Goal: Task Accomplishment & Management: Use online tool/utility

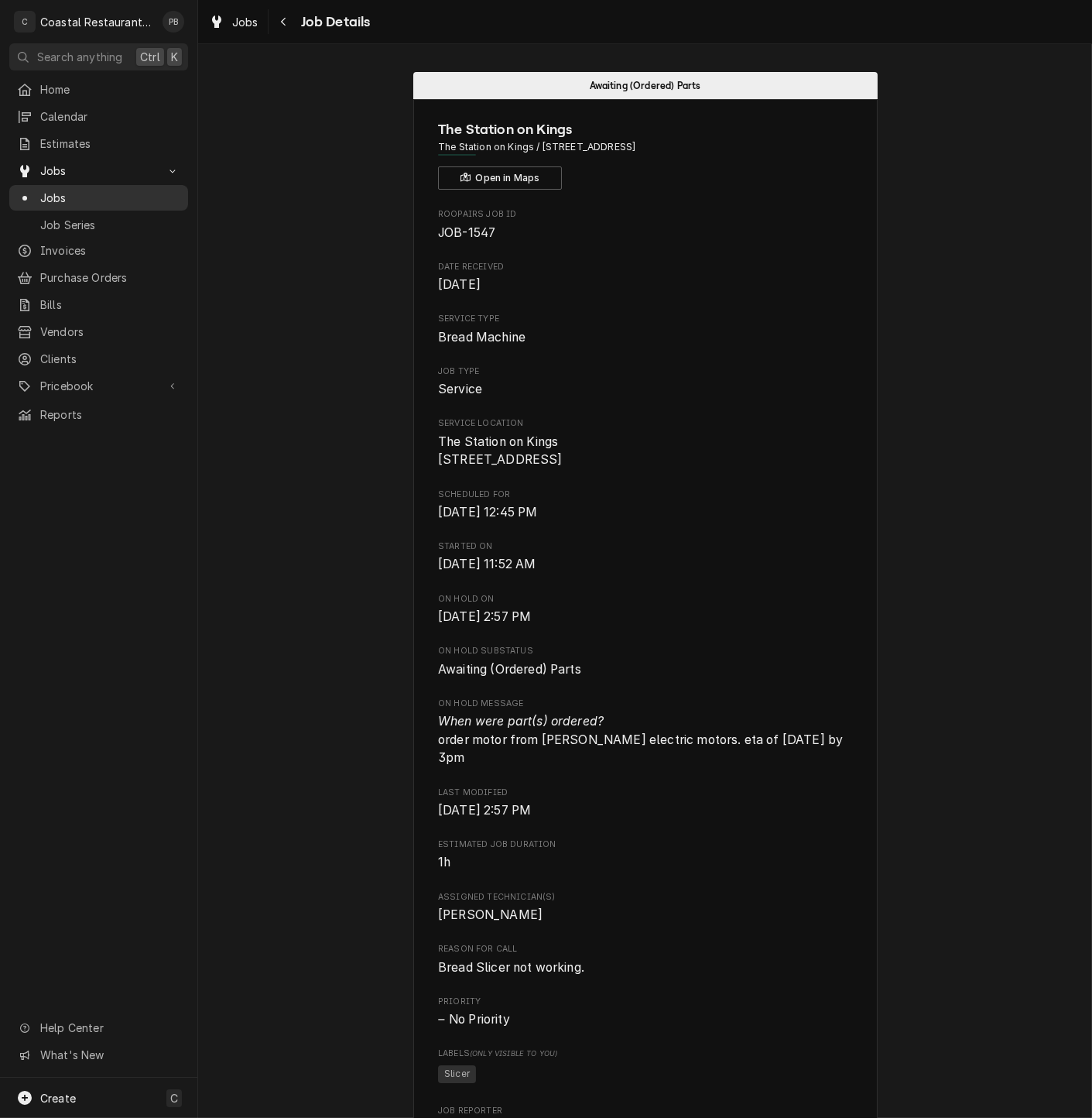
click at [45, 190] on span "Jobs" at bounding box center [110, 198] width 140 height 17
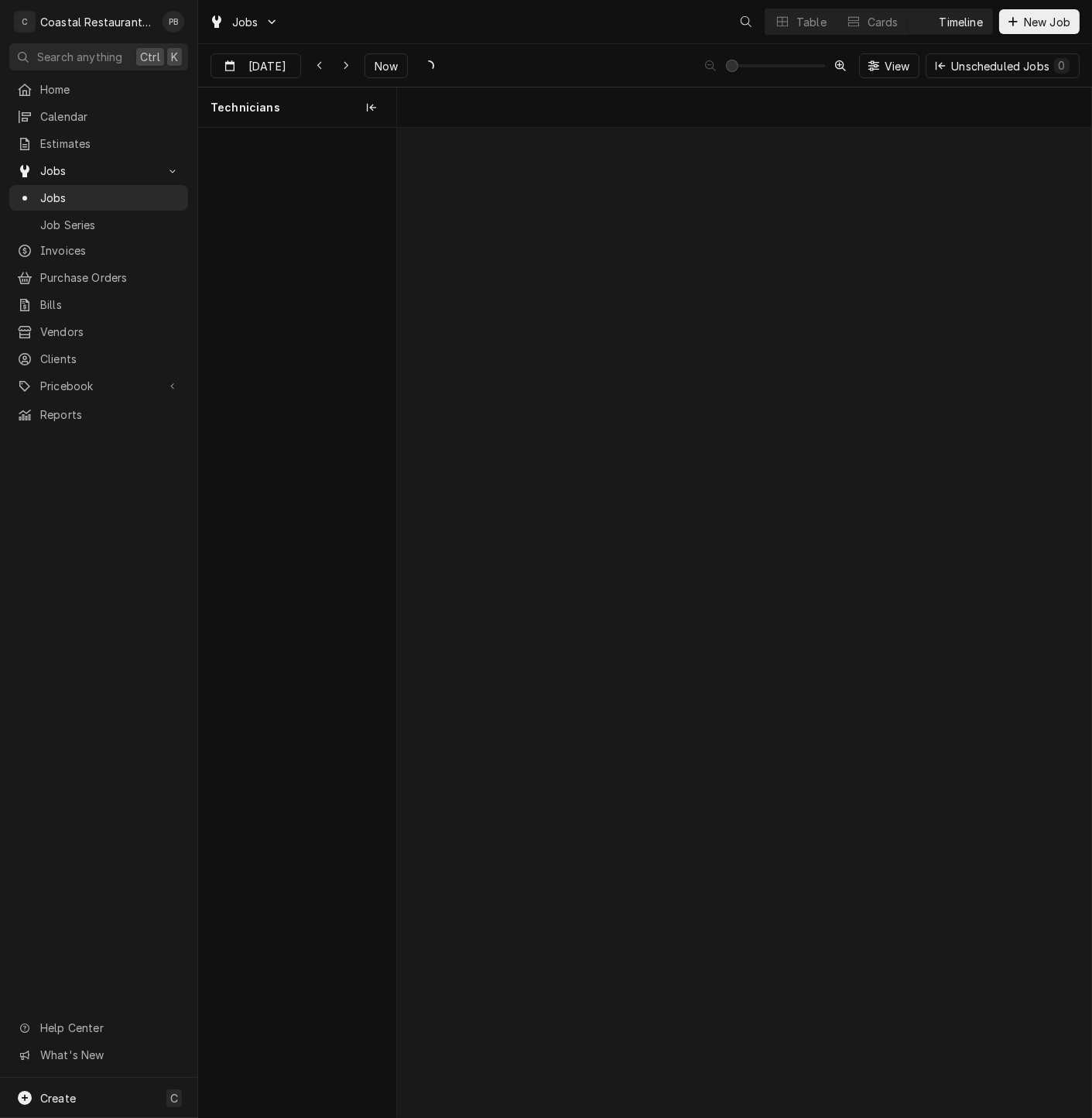
scroll to position [0, 13765]
click at [379, 67] on span "Now" at bounding box center [387, 66] width 30 height 17
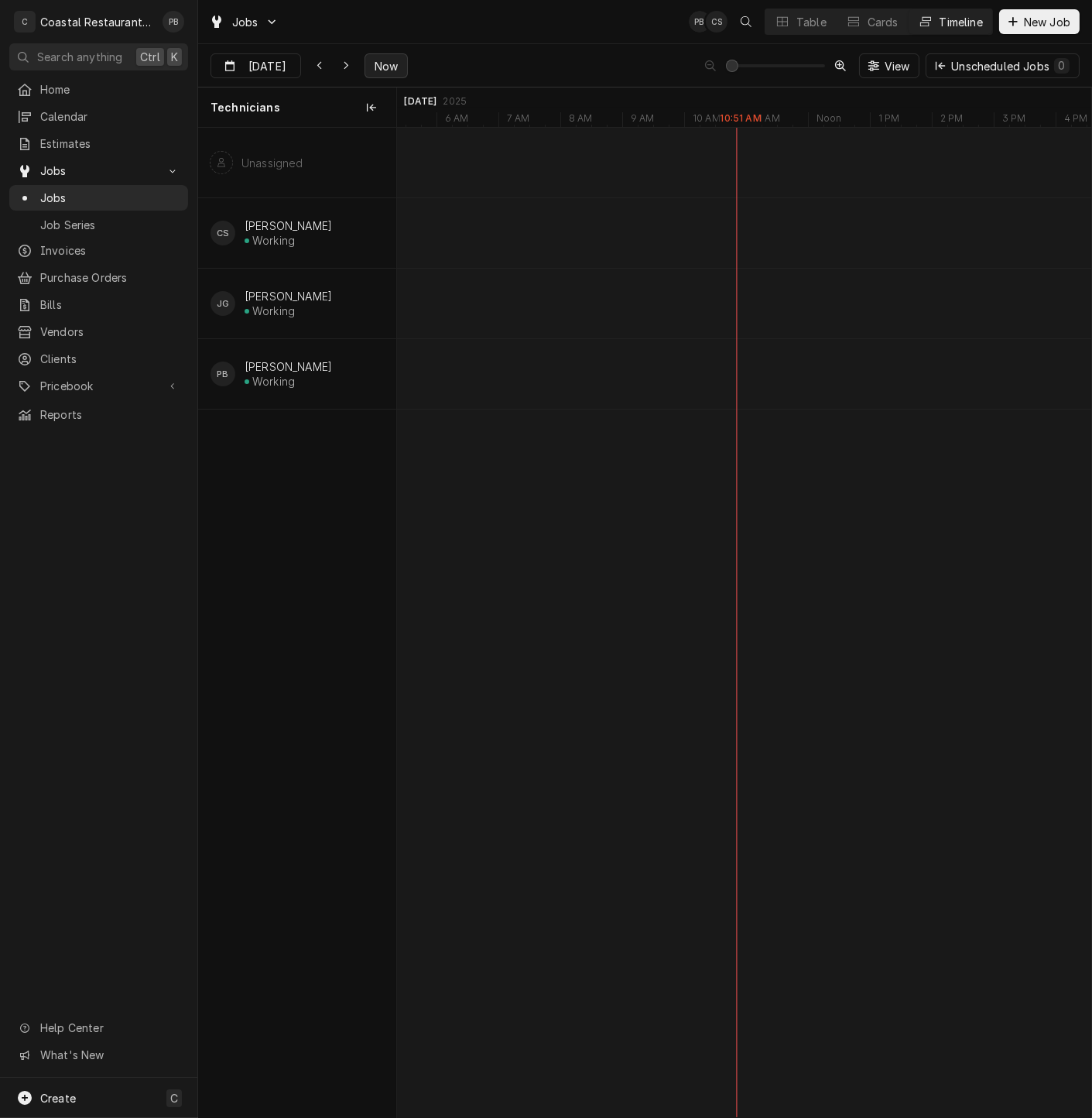
type input "[DATE]"
click at [801, 23] on div "Table" at bounding box center [811, 22] width 30 height 17
